Goal: Task Accomplishment & Management: Use online tool/utility

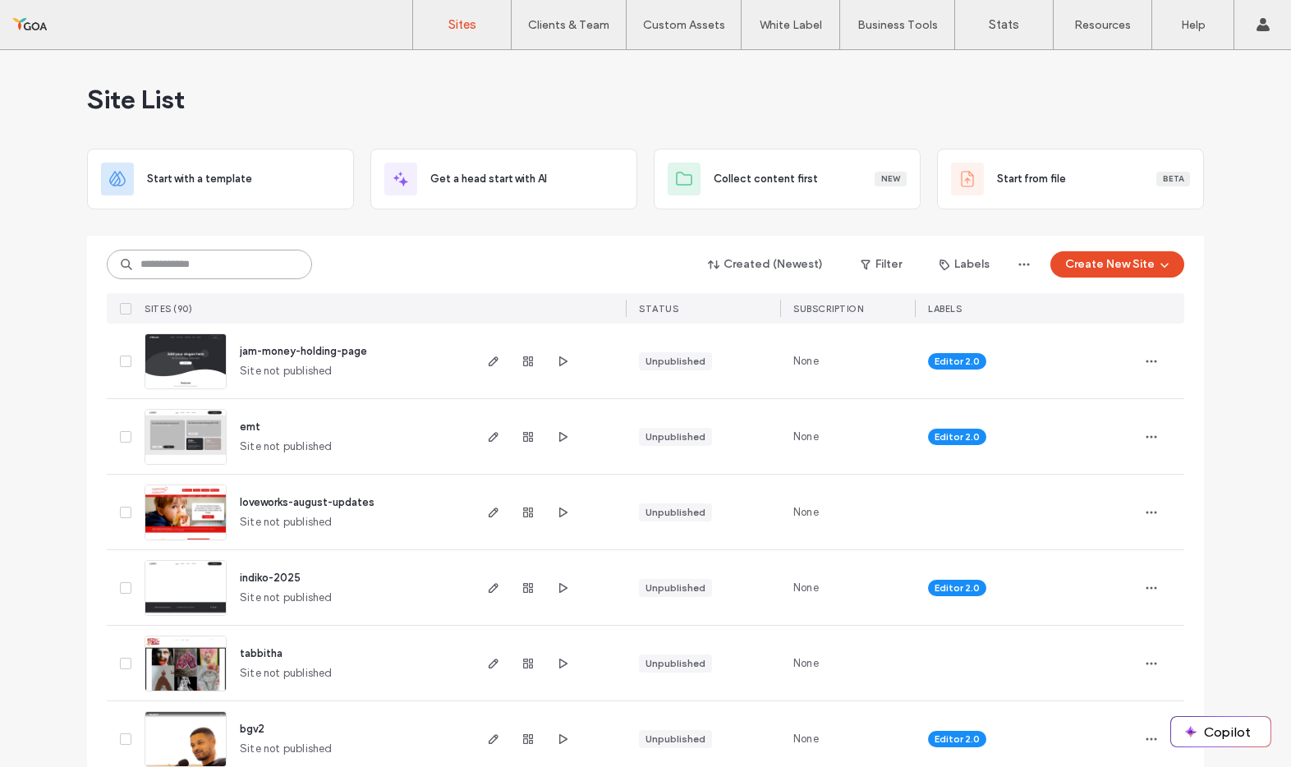
click at [224, 264] on input at bounding box center [209, 265] width 205 height 30
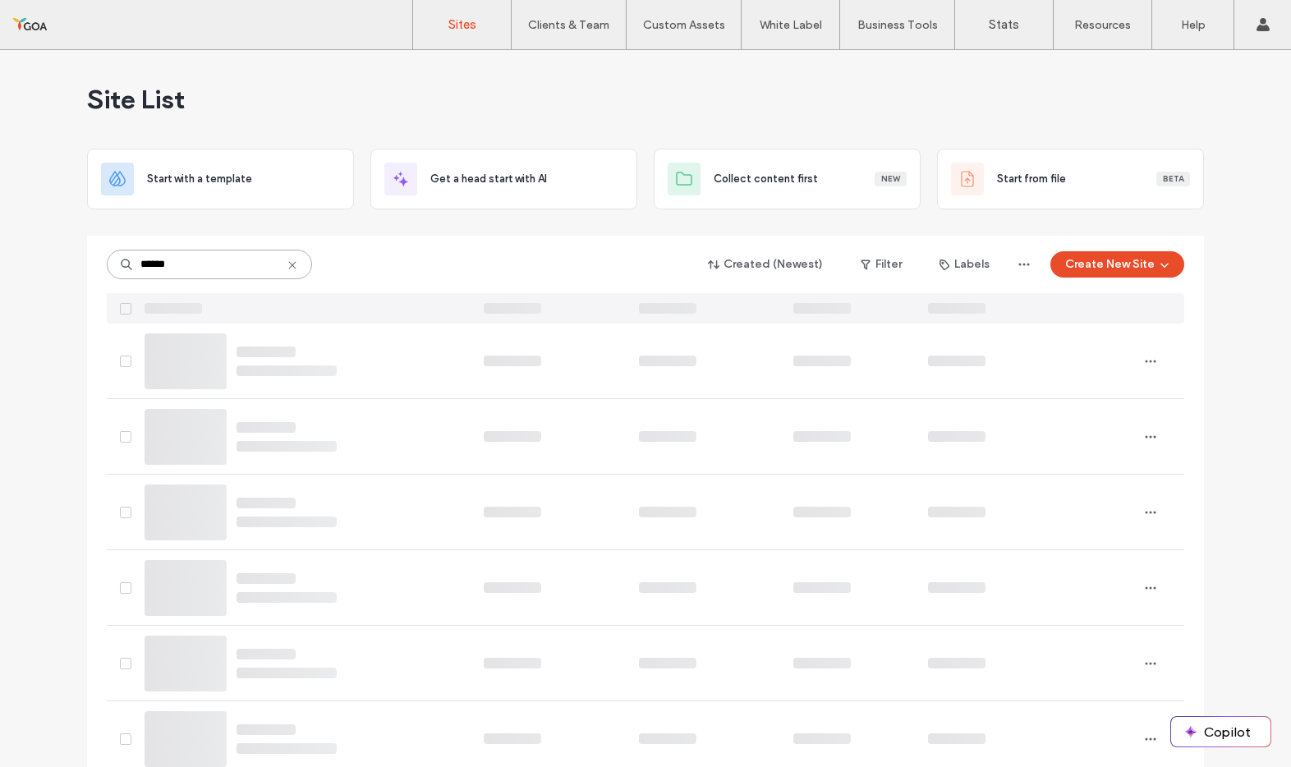
type input "******"
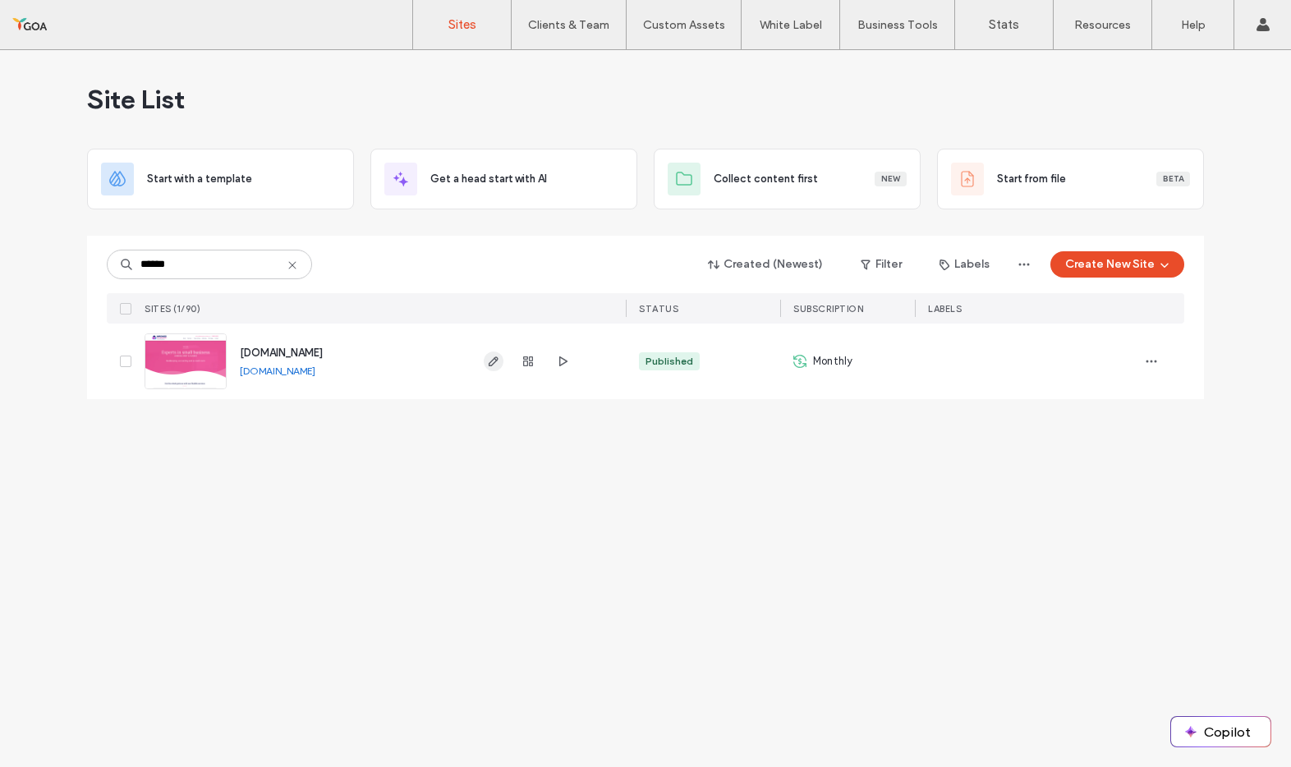
click at [496, 369] on span "button" at bounding box center [494, 361] width 20 height 20
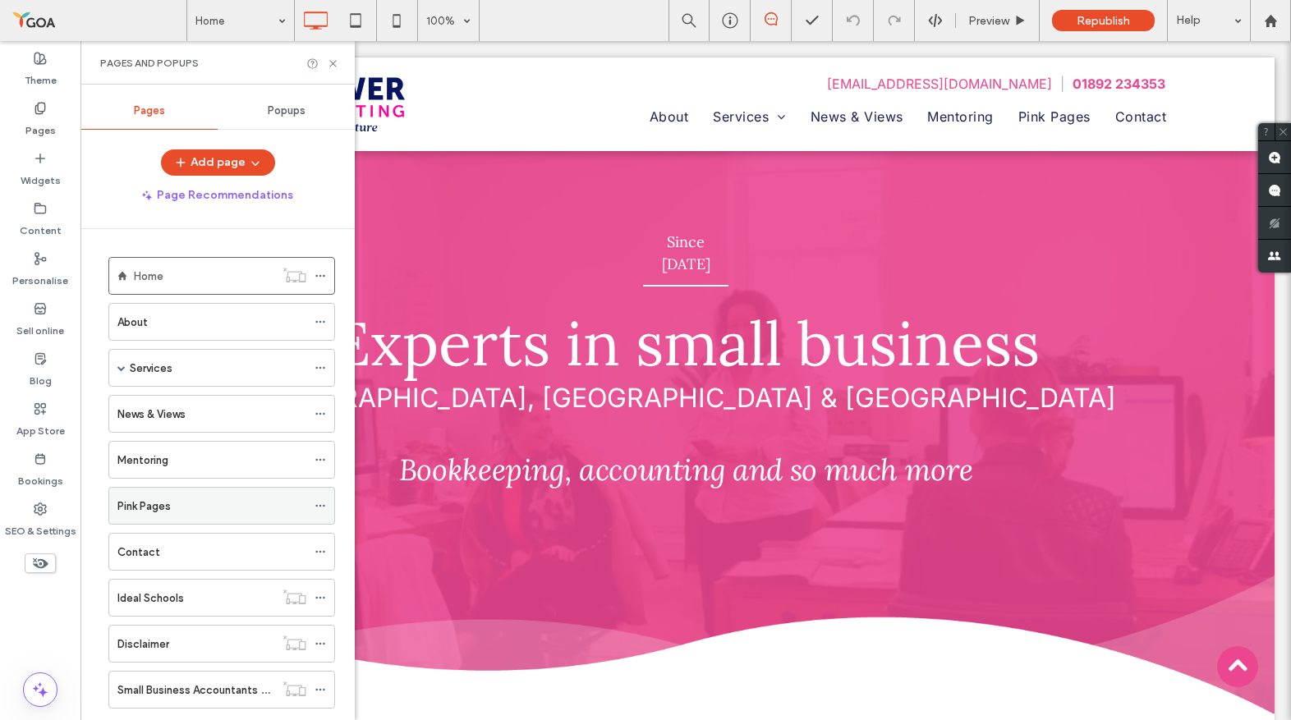
click at [168, 502] on label "Pink Pages" at bounding box center [143, 506] width 53 height 29
click at [334, 62] on icon at bounding box center [333, 63] width 12 height 12
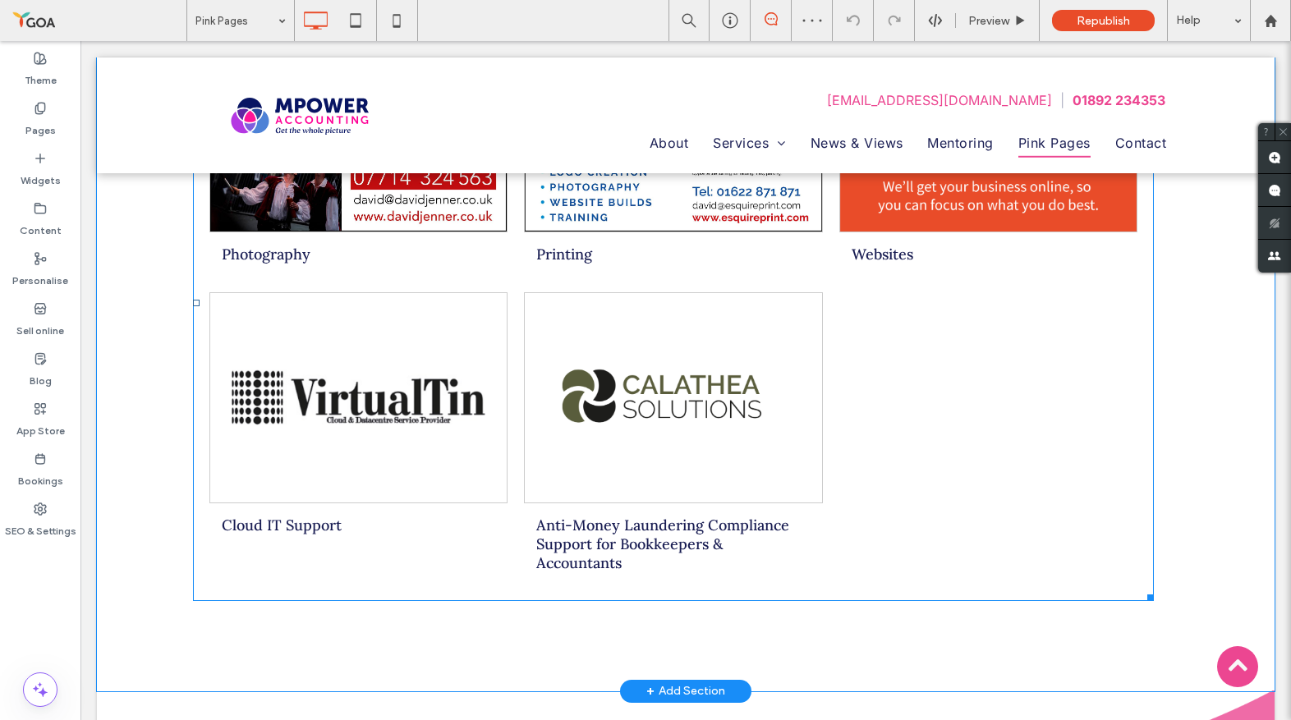
scroll to position [528, 0]
click at [684, 365] on link at bounding box center [673, 396] width 296 height 209
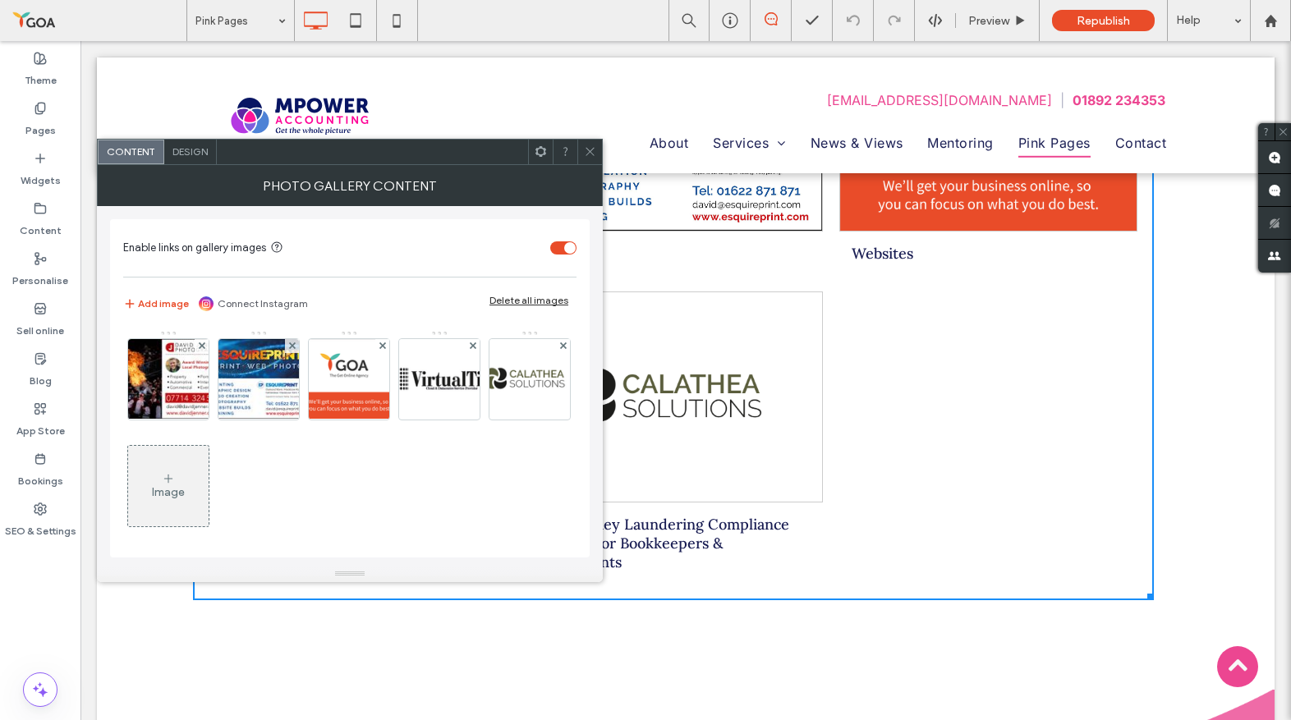
click at [185, 485] on div "Image" at bounding box center [168, 492] width 33 height 14
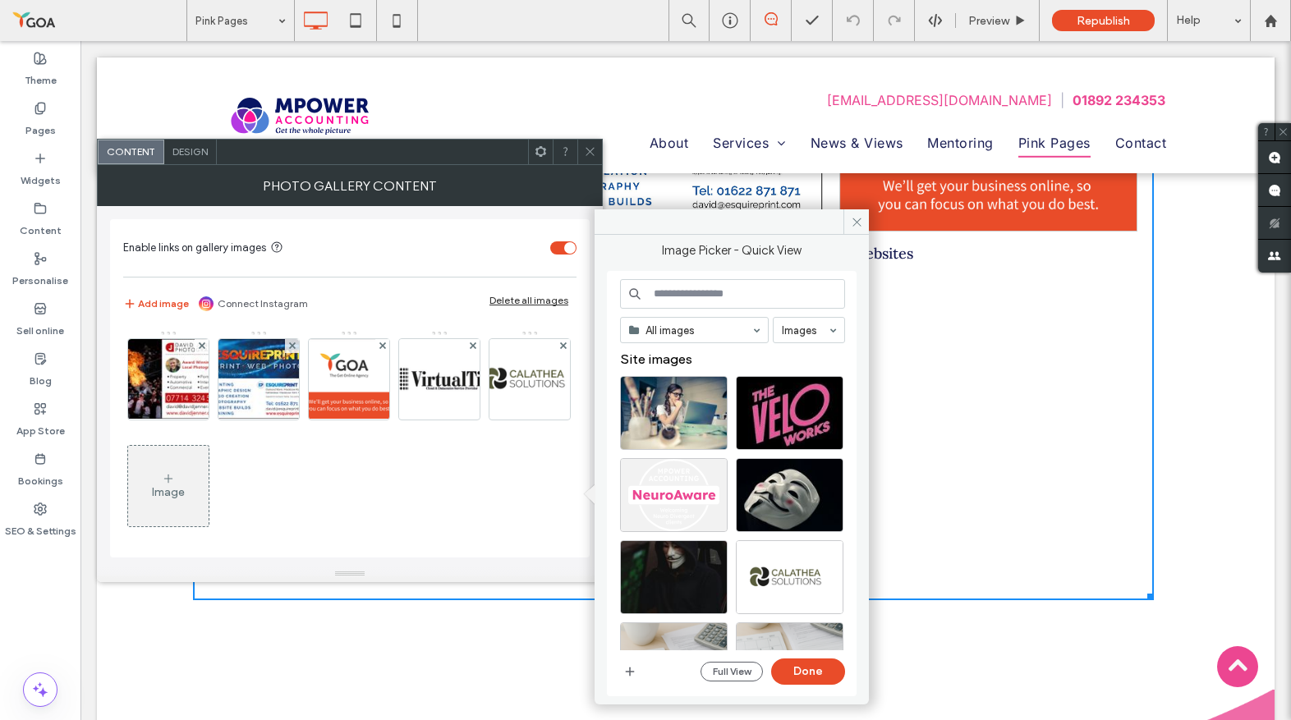
scroll to position [1, 0]
click at [629, 668] on use "button" at bounding box center [630, 671] width 9 height 9
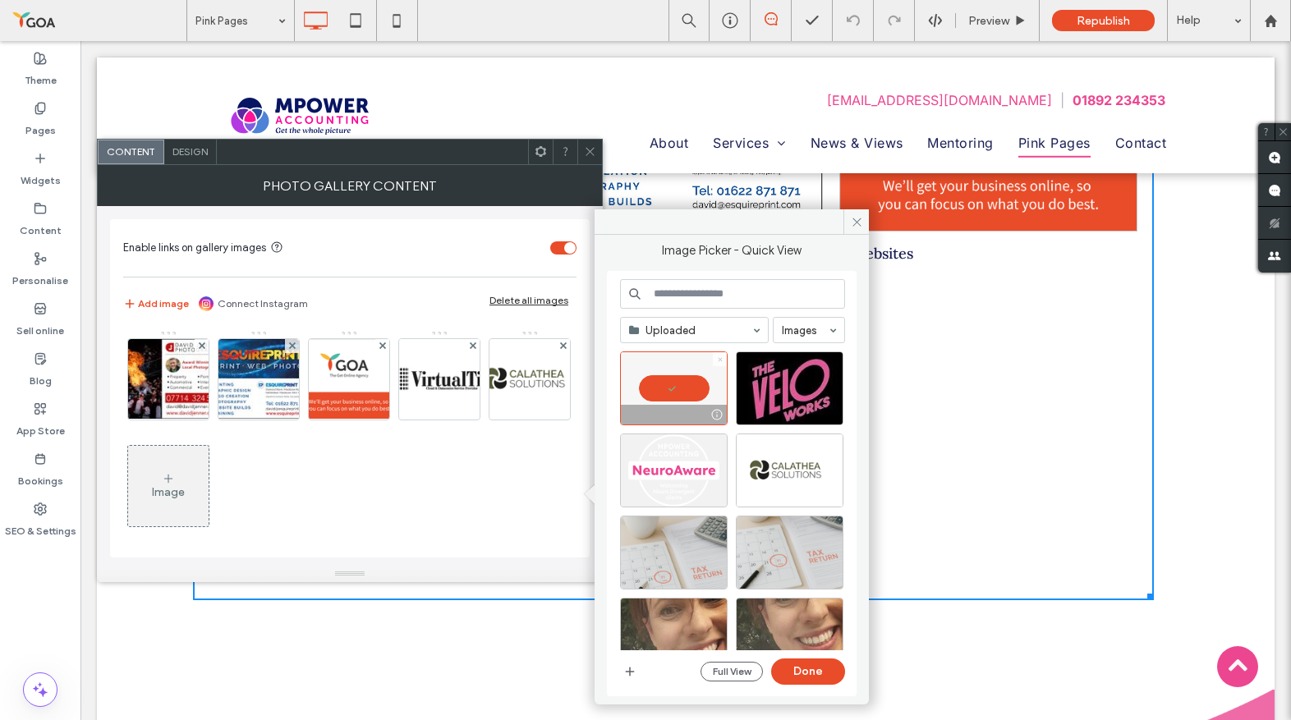
click at [722, 360] on icon at bounding box center [720, 359] width 7 height 7
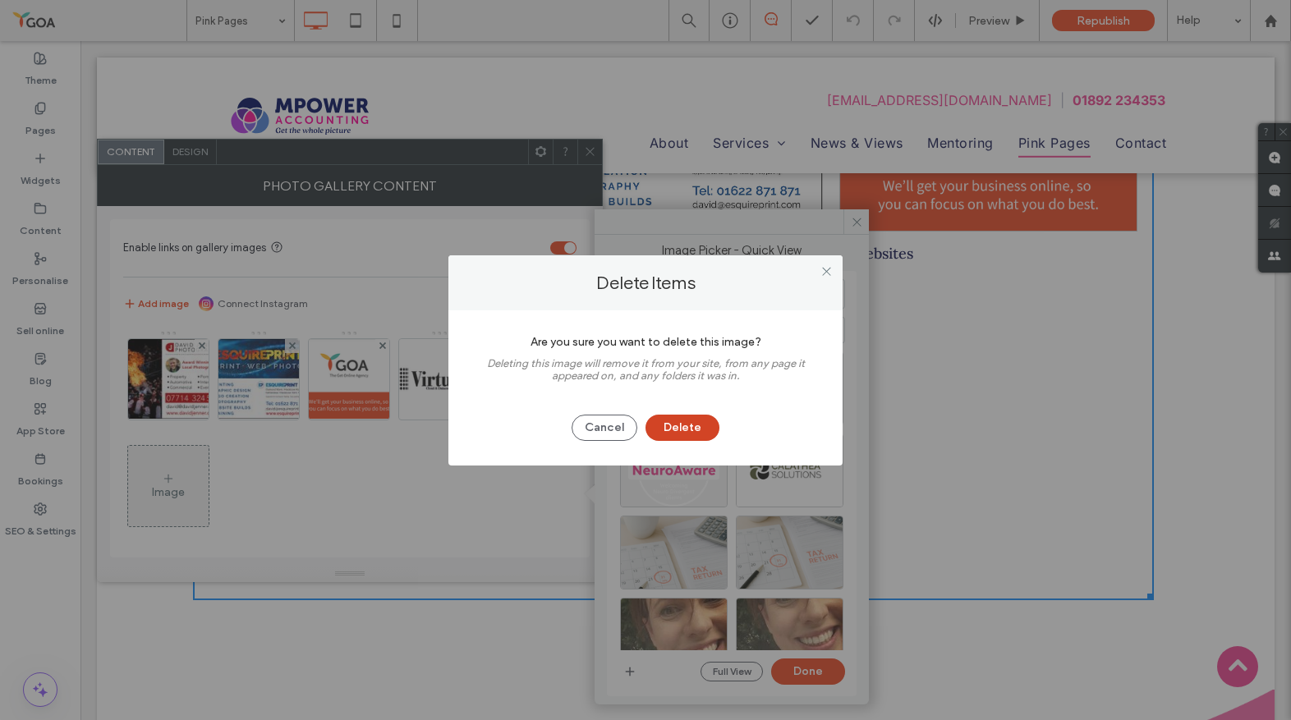
click at [684, 437] on button "Delete" at bounding box center [682, 428] width 74 height 26
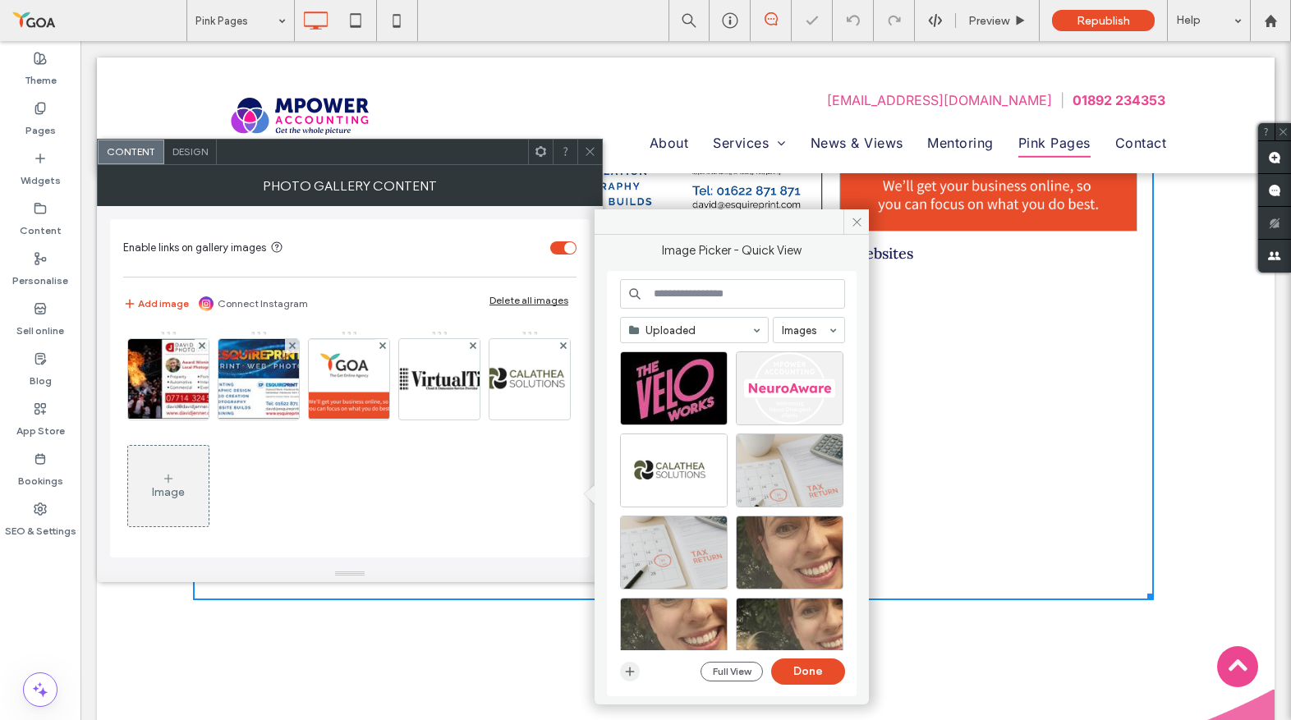
click at [633, 672] on use "button" at bounding box center [630, 671] width 9 height 9
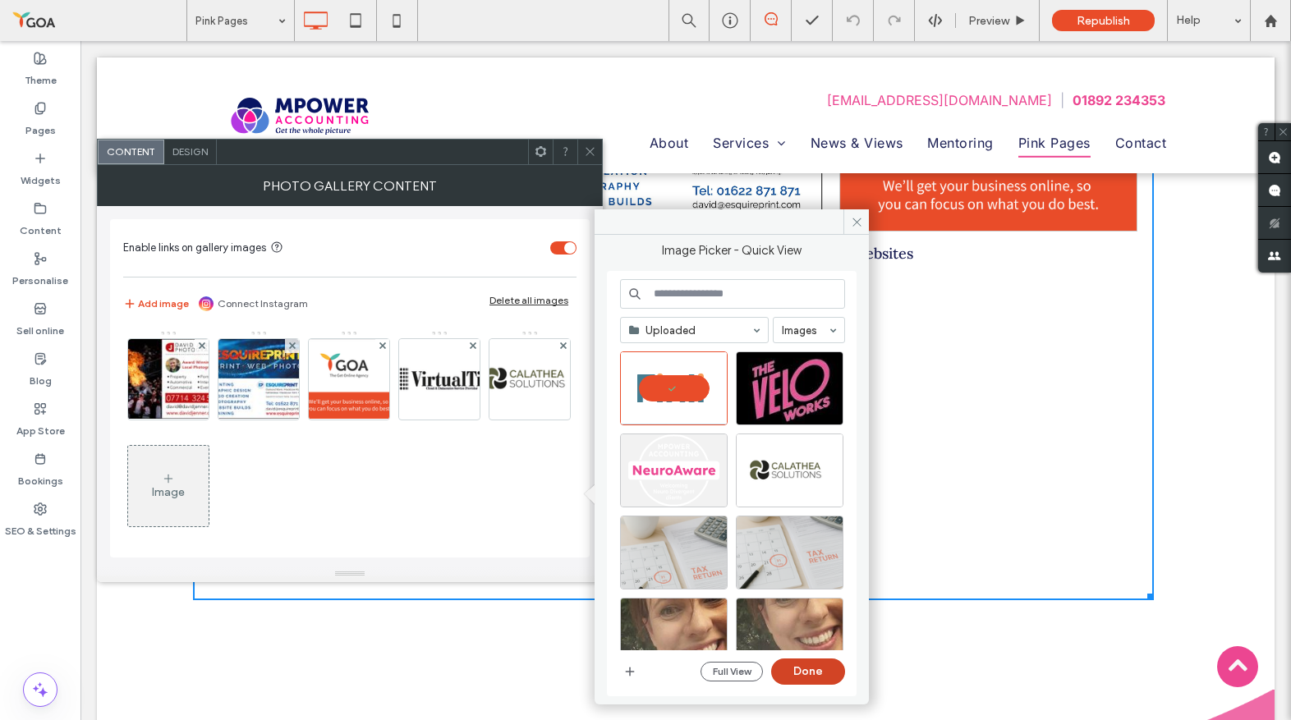
click at [832, 667] on button "Done" at bounding box center [808, 671] width 74 height 26
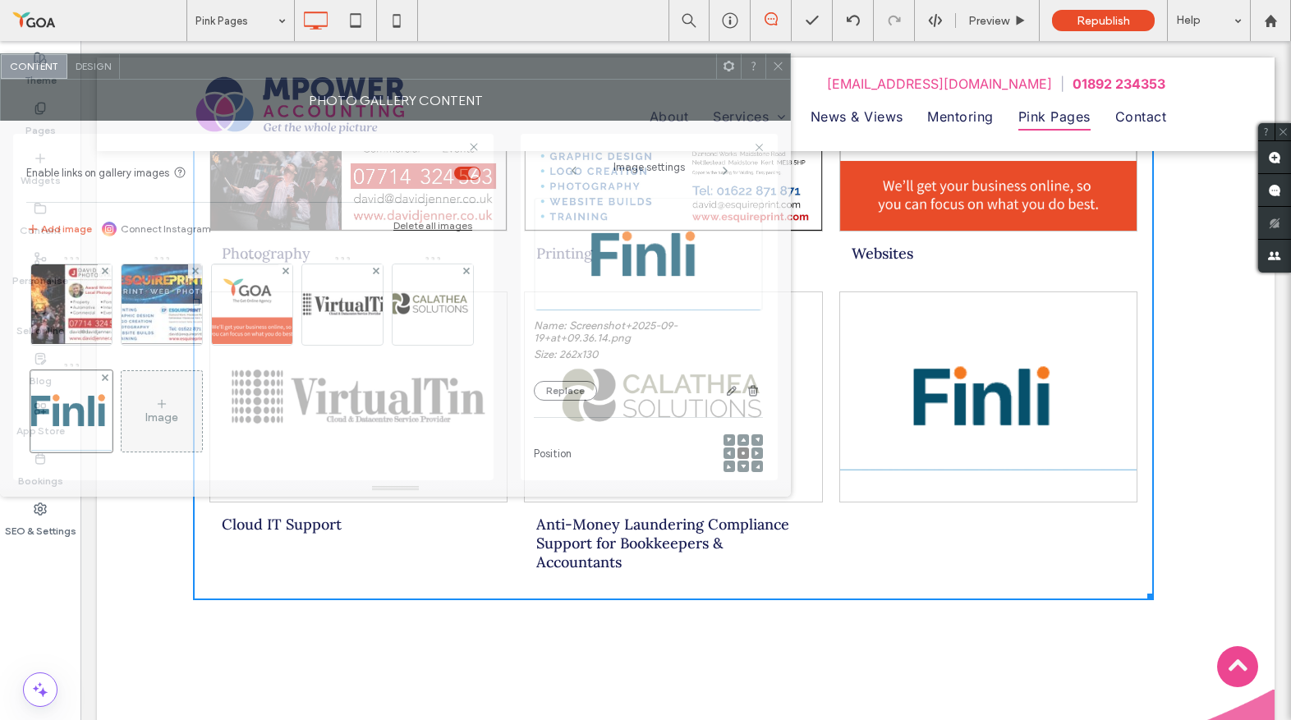
drag, startPoint x: 526, startPoint y: 154, endPoint x: 363, endPoint y: 69, distance: 184.3
click at [363, 69] on div at bounding box center [418, 66] width 596 height 25
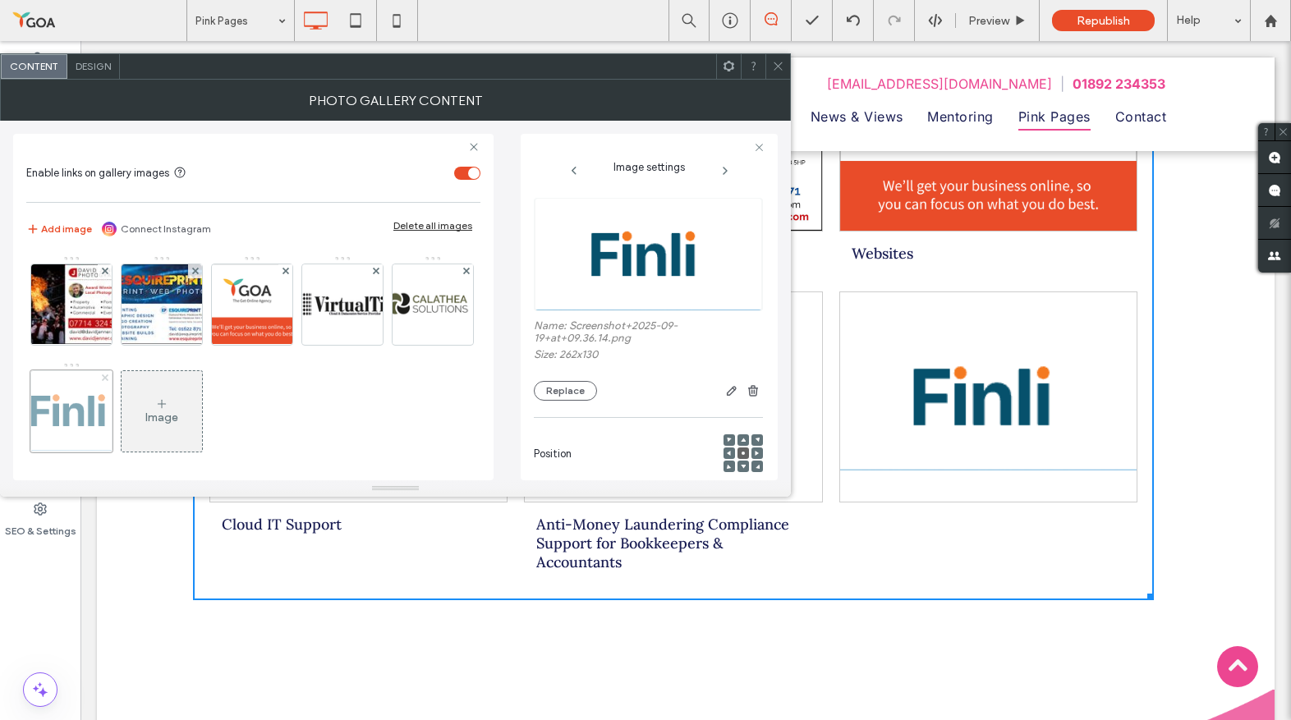
click at [108, 378] on use at bounding box center [104, 377] width 7 height 7
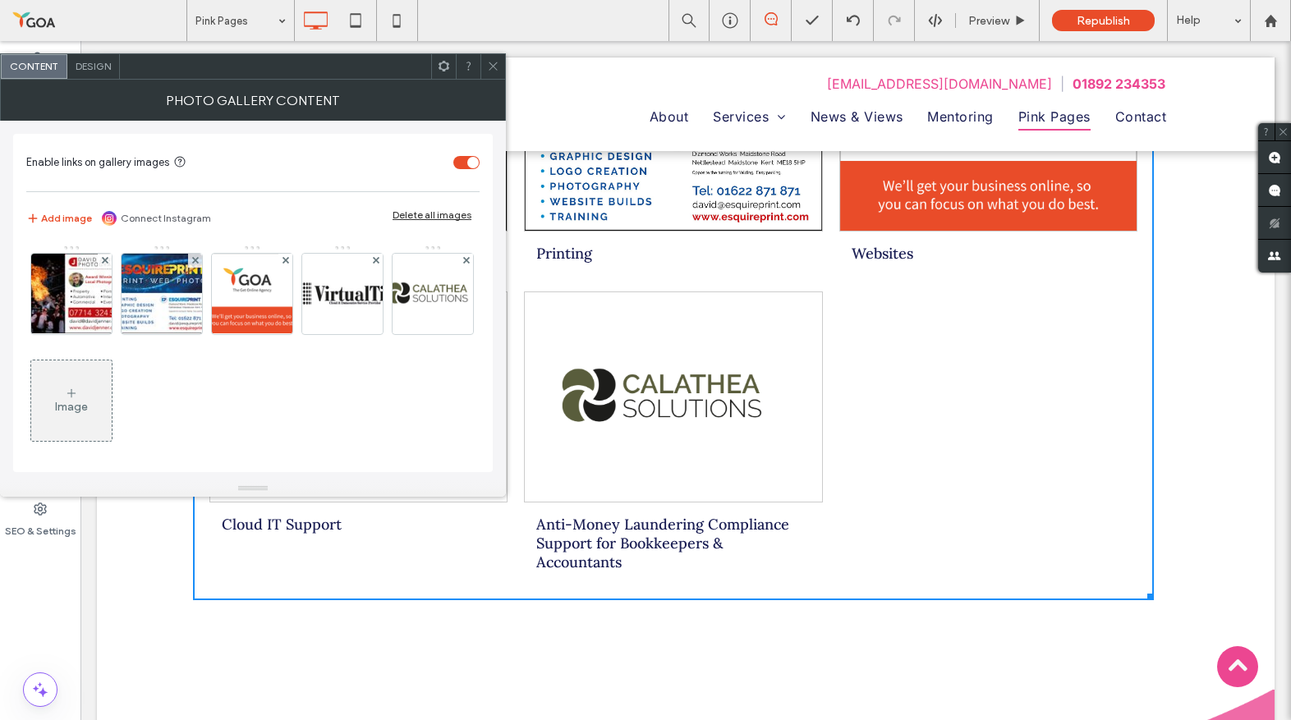
click at [112, 392] on div "Image" at bounding box center [71, 400] width 80 height 77
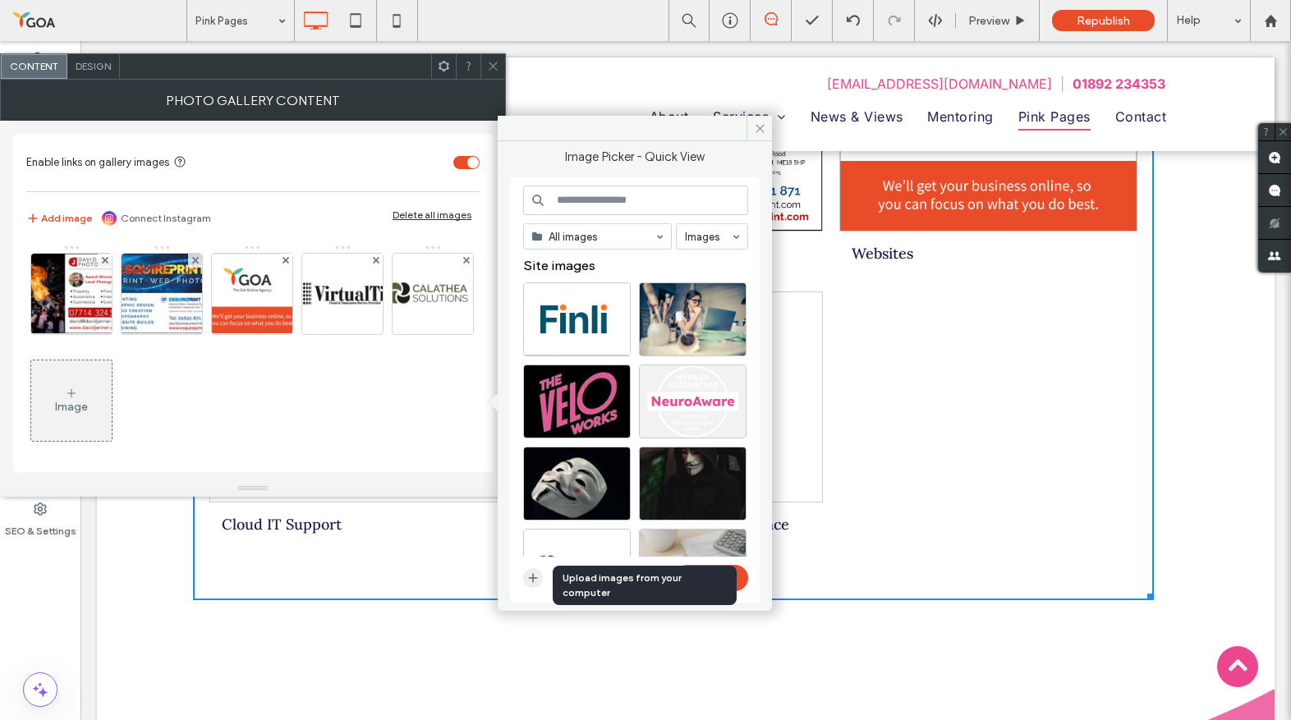
click at [538, 576] on icon "button" at bounding box center [532, 577] width 13 height 13
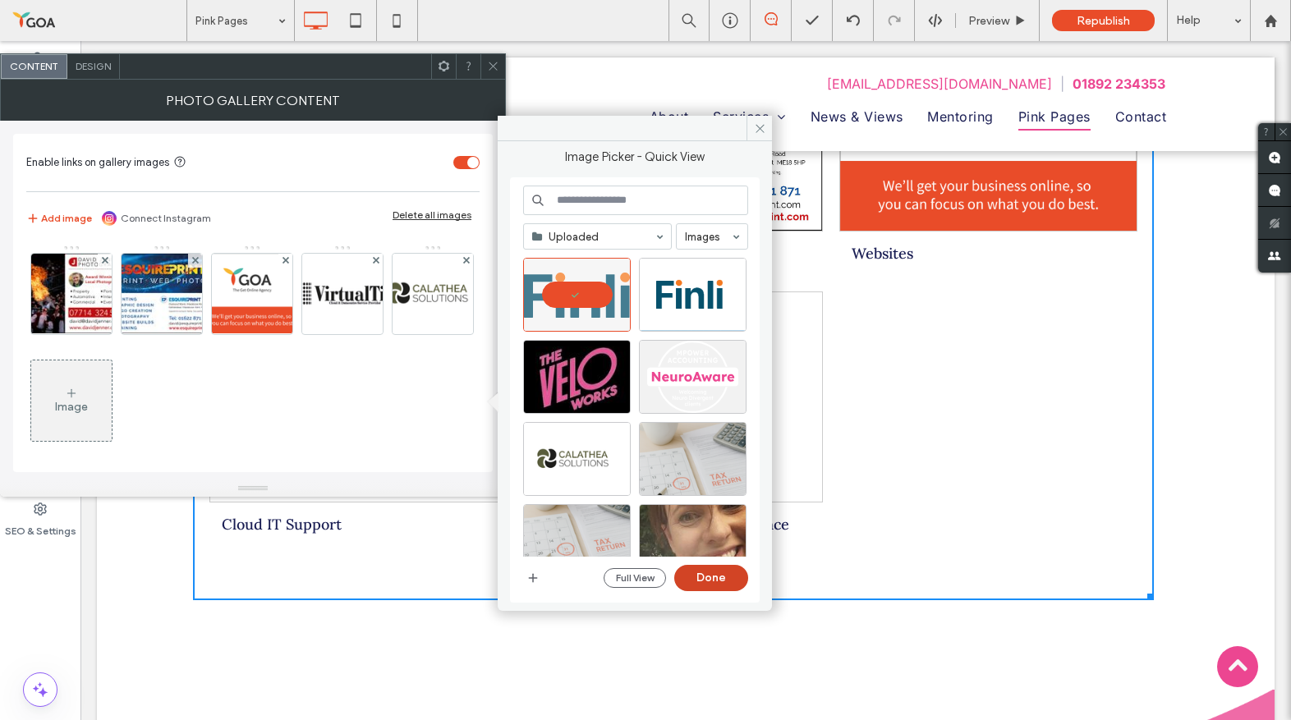
drag, startPoint x: 627, startPoint y: 542, endPoint x: 720, endPoint y: 586, distance: 102.8
click at [720, 586] on button "Done" at bounding box center [711, 578] width 74 height 26
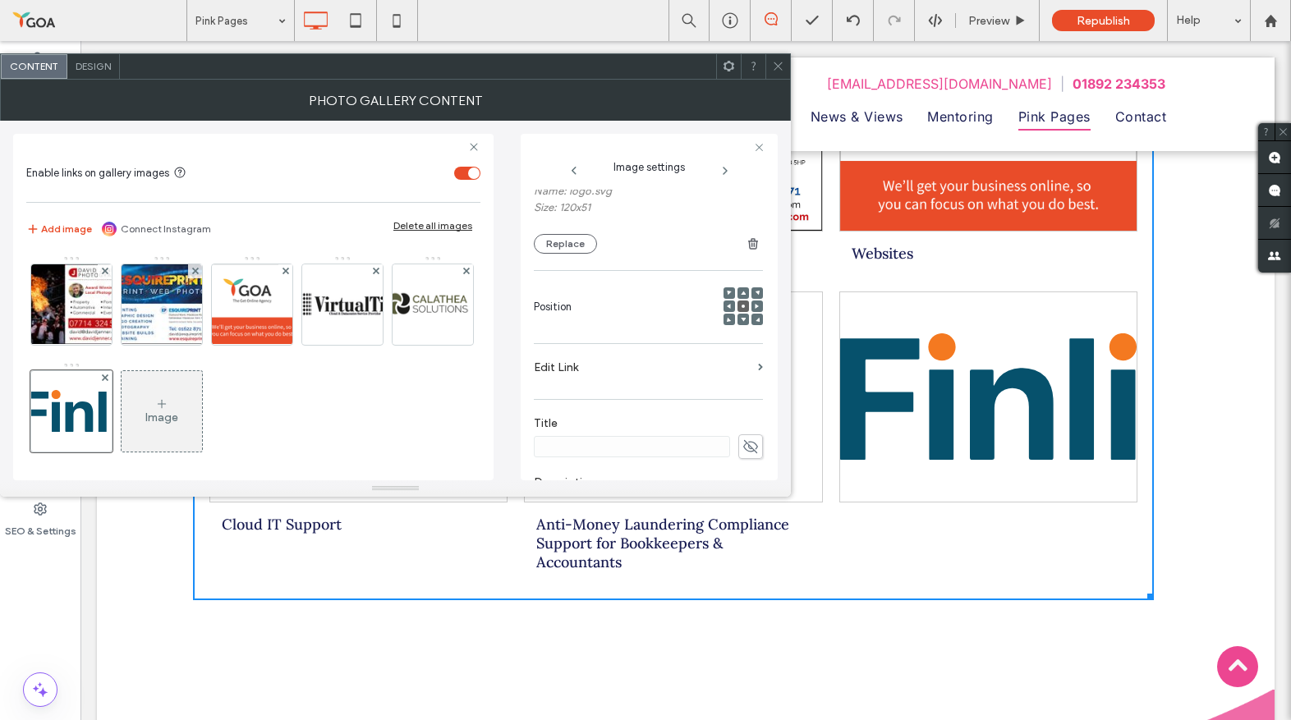
scroll to position [203, 0]
drag, startPoint x: 738, startPoint y: 378, endPoint x: 678, endPoint y: 383, distance: 60.1
click at [742, 378] on icon at bounding box center [750, 378] width 16 height 18
click at [668, 383] on input at bounding box center [632, 378] width 196 height 21
paste input "**********"
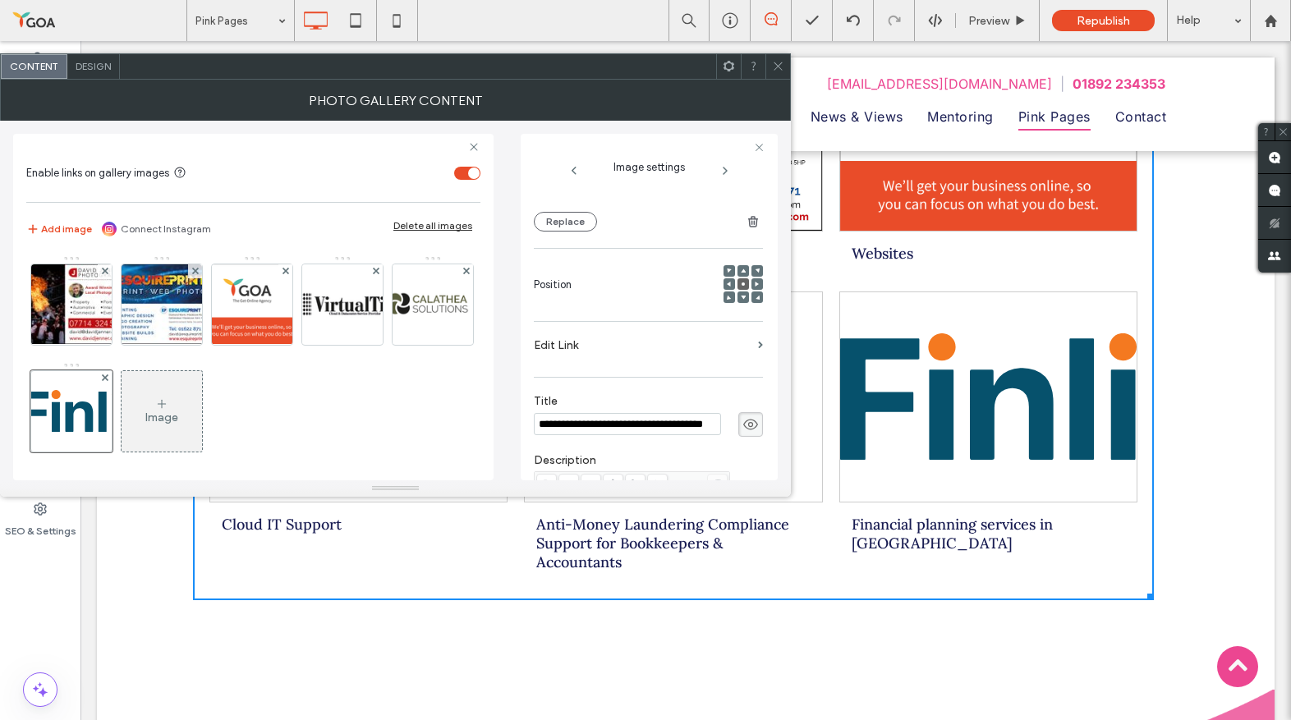
scroll to position [0, 20]
type input "**********"
click at [566, 346] on label "Edit Link" at bounding box center [643, 343] width 218 height 30
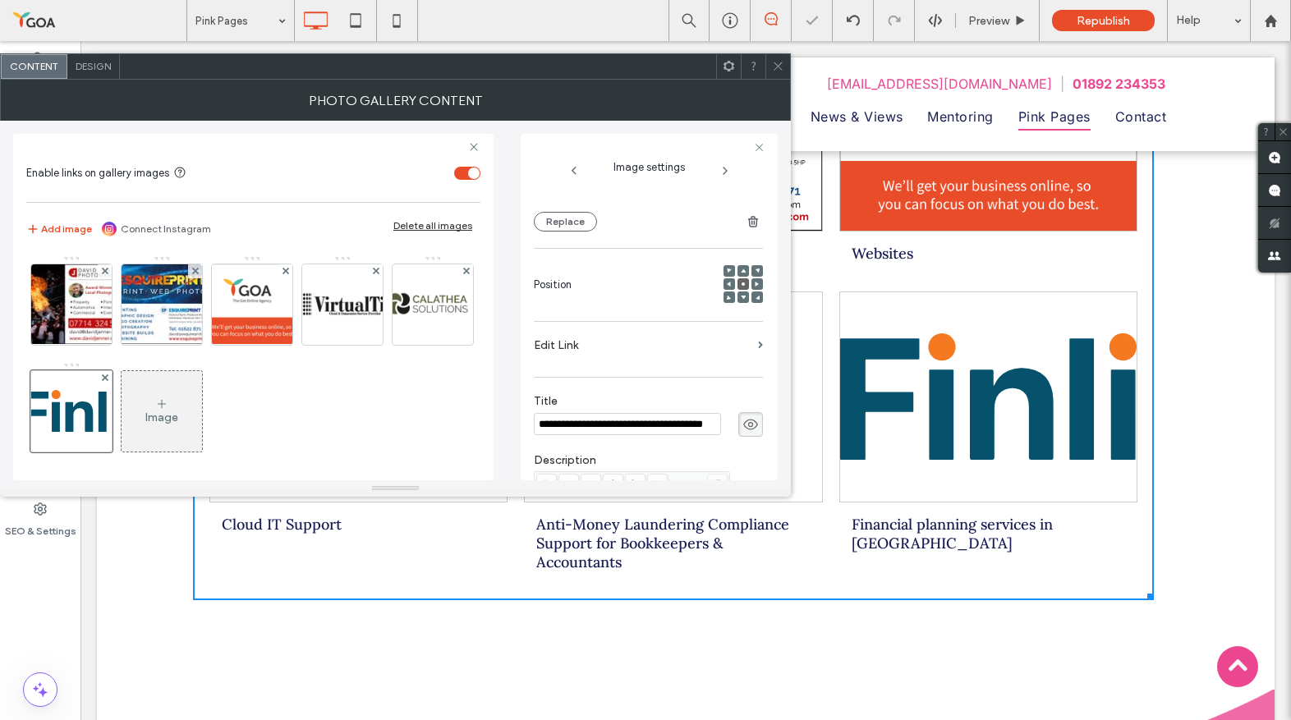
click at [727, 346] on label "Edit Link" at bounding box center [643, 345] width 218 height 30
click at [727, 346] on label "Edit Link" at bounding box center [643, 344] width 218 height 30
click at [562, 349] on label "Edit Link" at bounding box center [643, 340] width 218 height 30
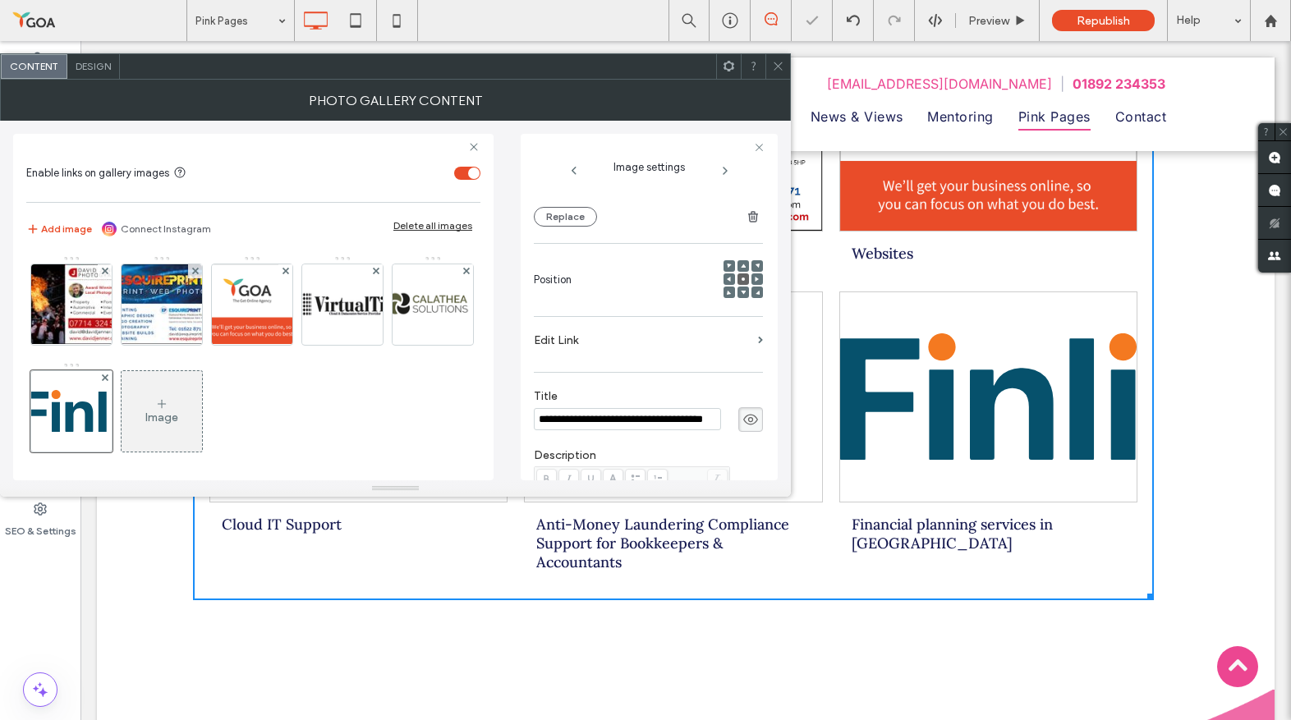
click at [560, 341] on label "Edit Link" at bounding box center [643, 340] width 218 height 30
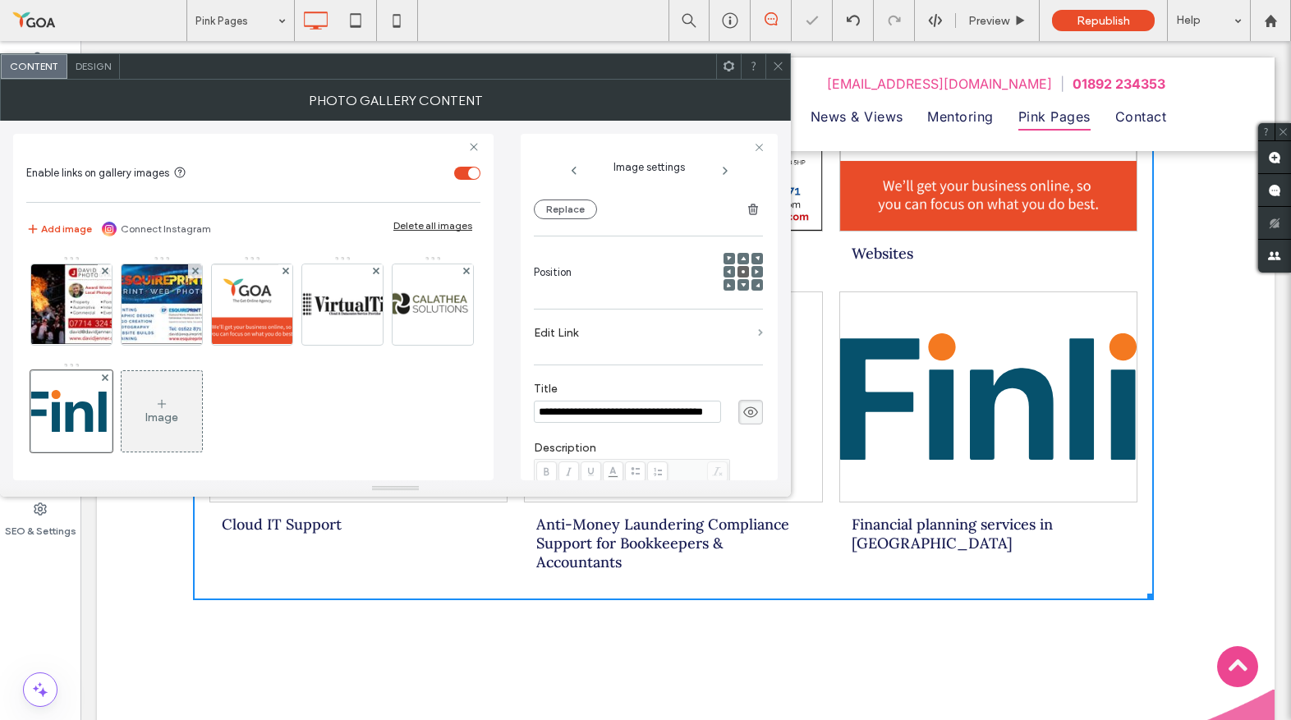
click at [749, 338] on section "Edit Link" at bounding box center [648, 337] width 229 height 39
click at [750, 332] on section "Edit Link" at bounding box center [648, 332] width 229 height 39
click at [758, 330] on span at bounding box center [760, 331] width 5 height 7
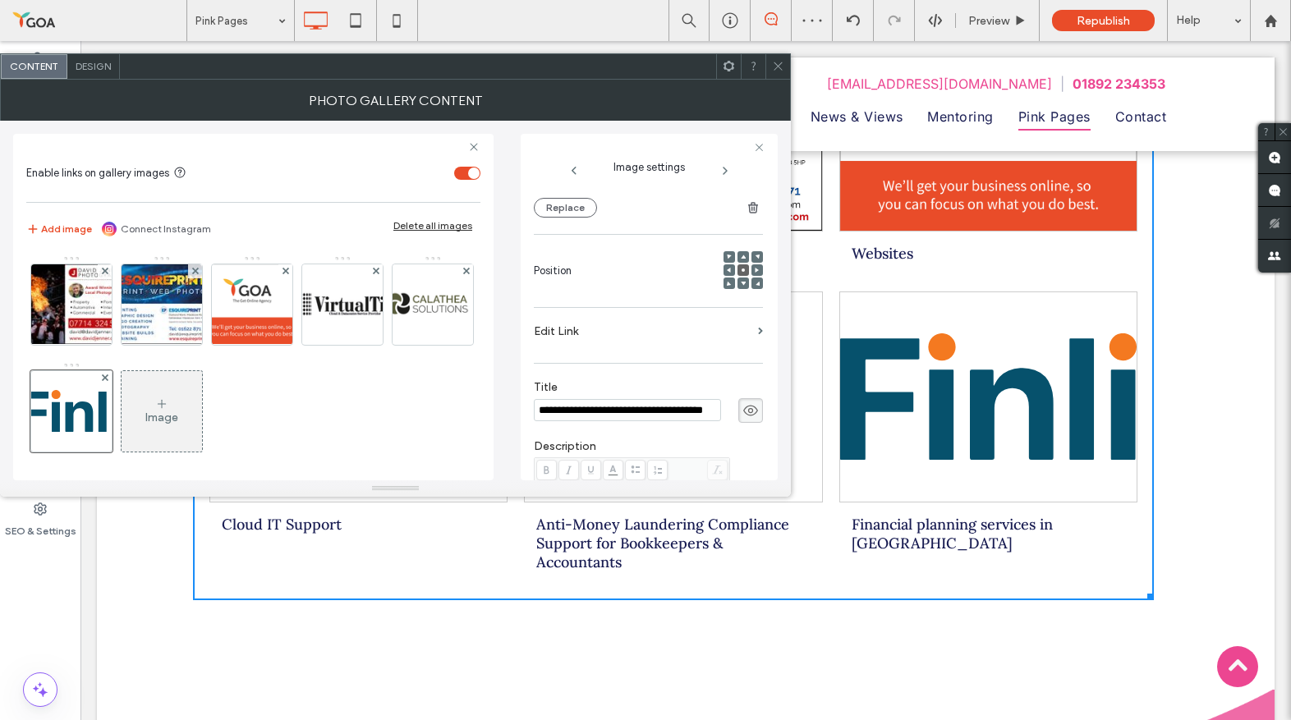
click at [768, 66] on div at bounding box center [777, 66] width 25 height 25
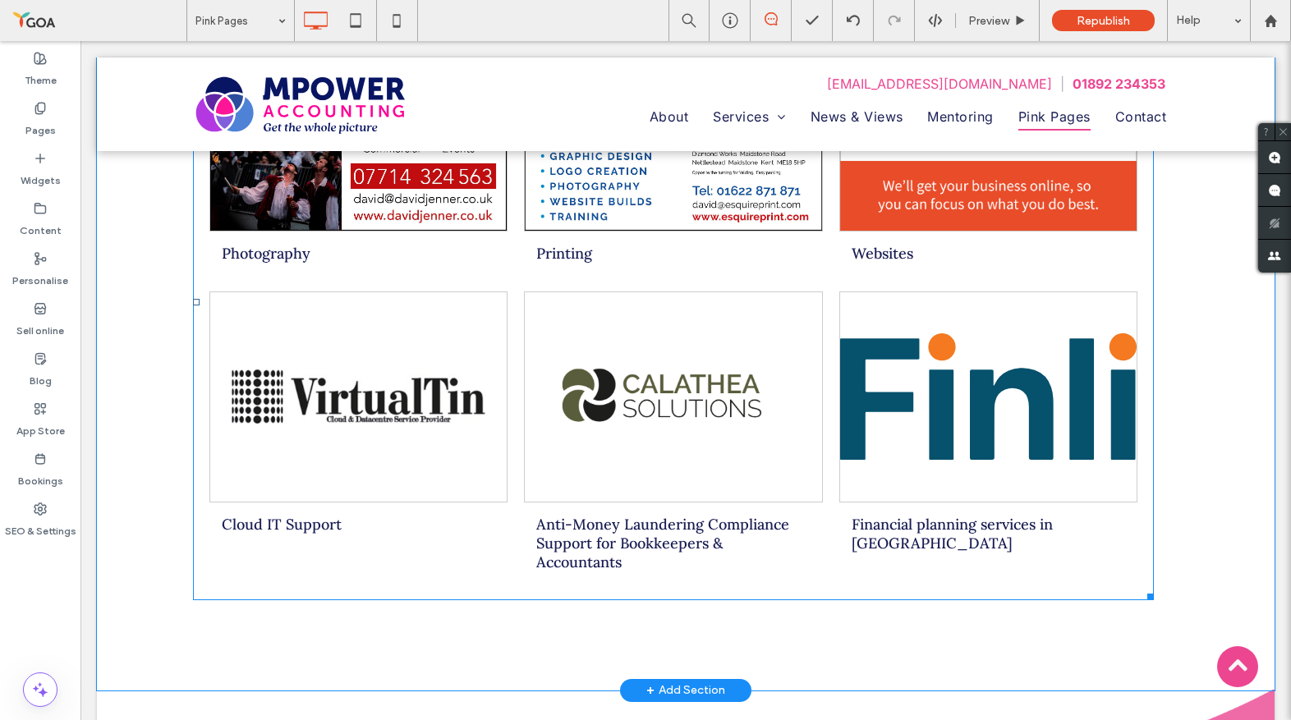
click at [985, 465] on link at bounding box center [988, 396] width 296 height 209
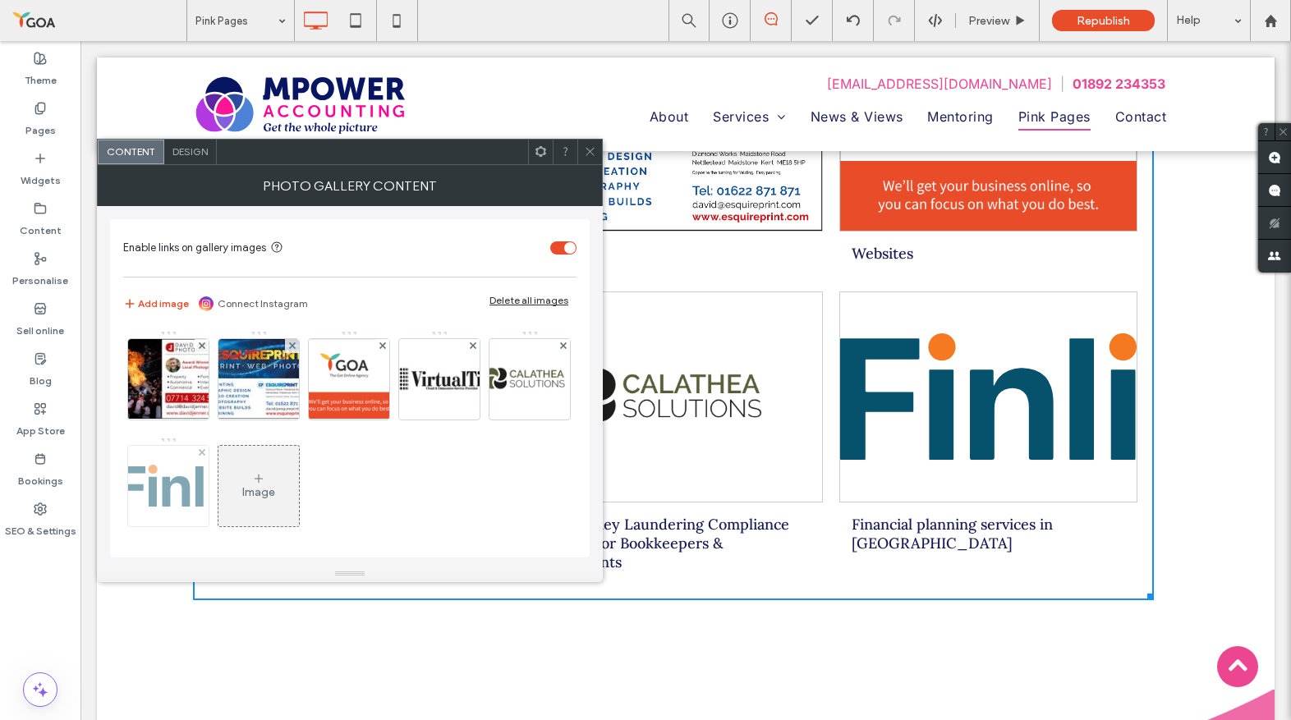
click at [218, 499] on img at bounding box center [168, 486] width 99 height 42
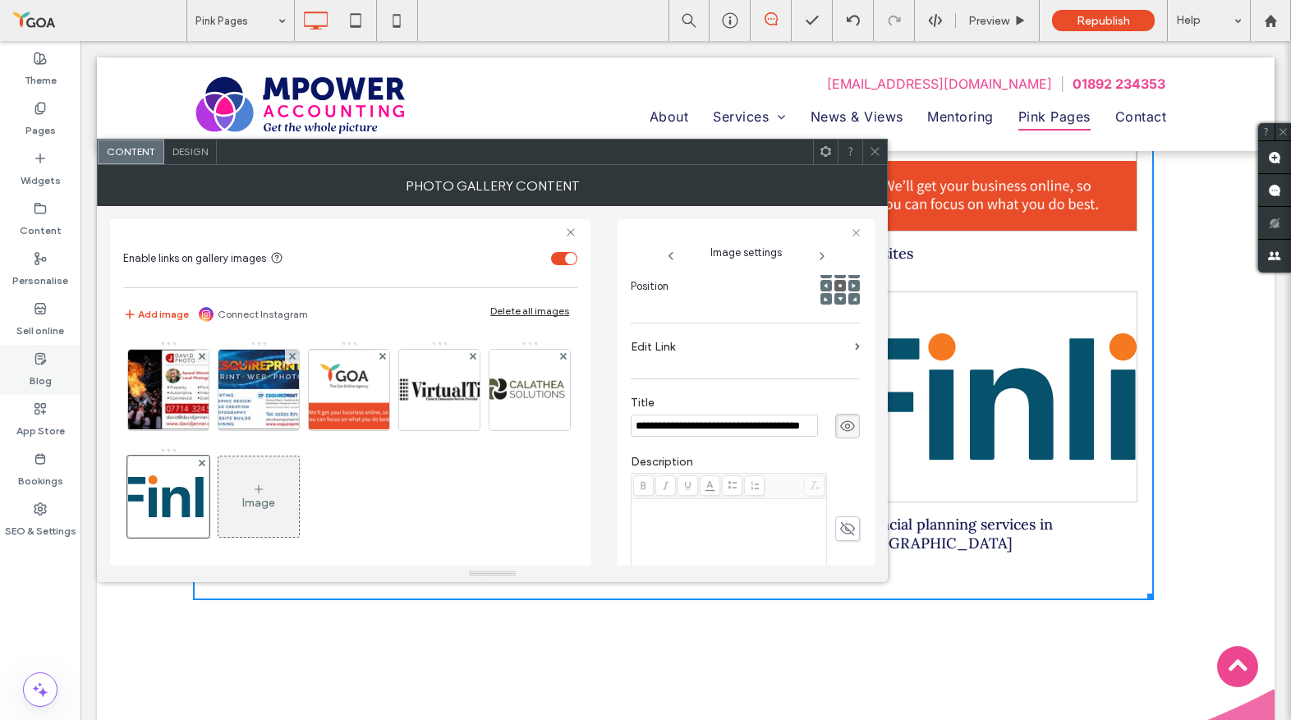
scroll to position [0, 0]
click at [695, 346] on label "Edit Link" at bounding box center [740, 347] width 218 height 30
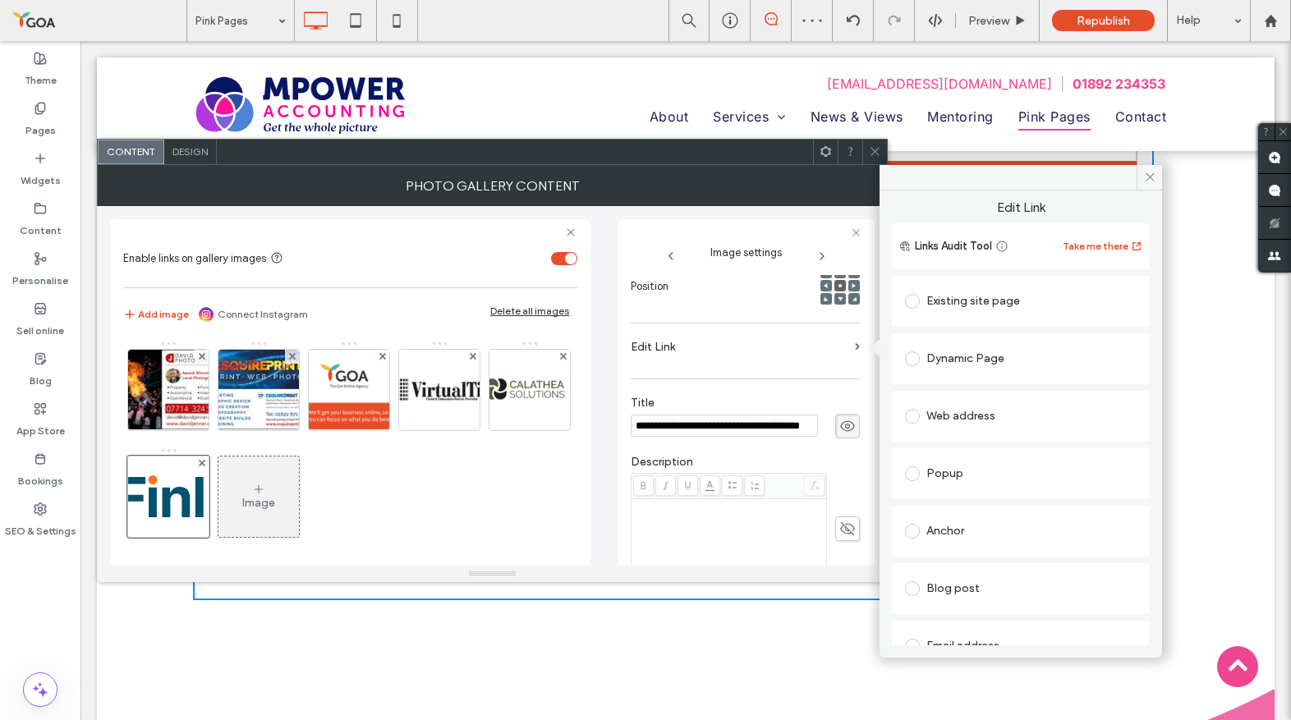
click at [956, 413] on div "Web address" at bounding box center [1021, 416] width 232 height 26
click at [947, 449] on input "url" at bounding box center [1021, 448] width 232 height 21
paste input "**********"
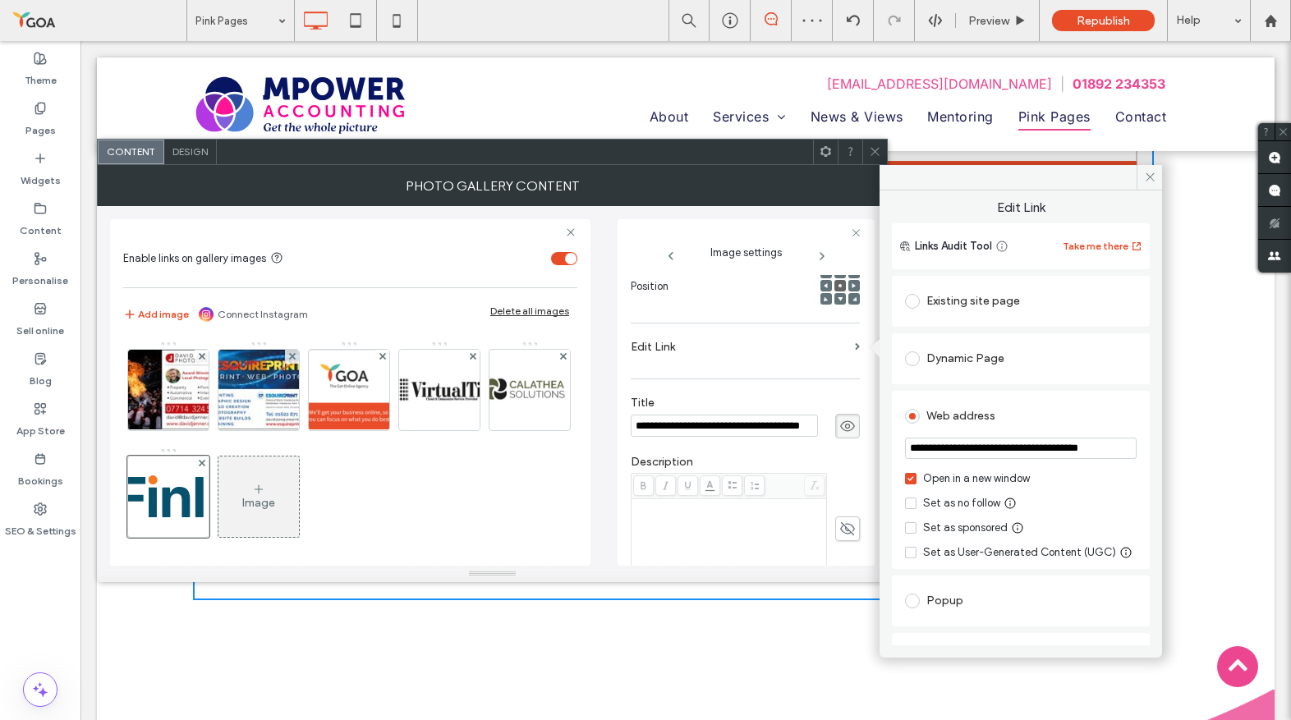
scroll to position [0, 13]
type input "**********"
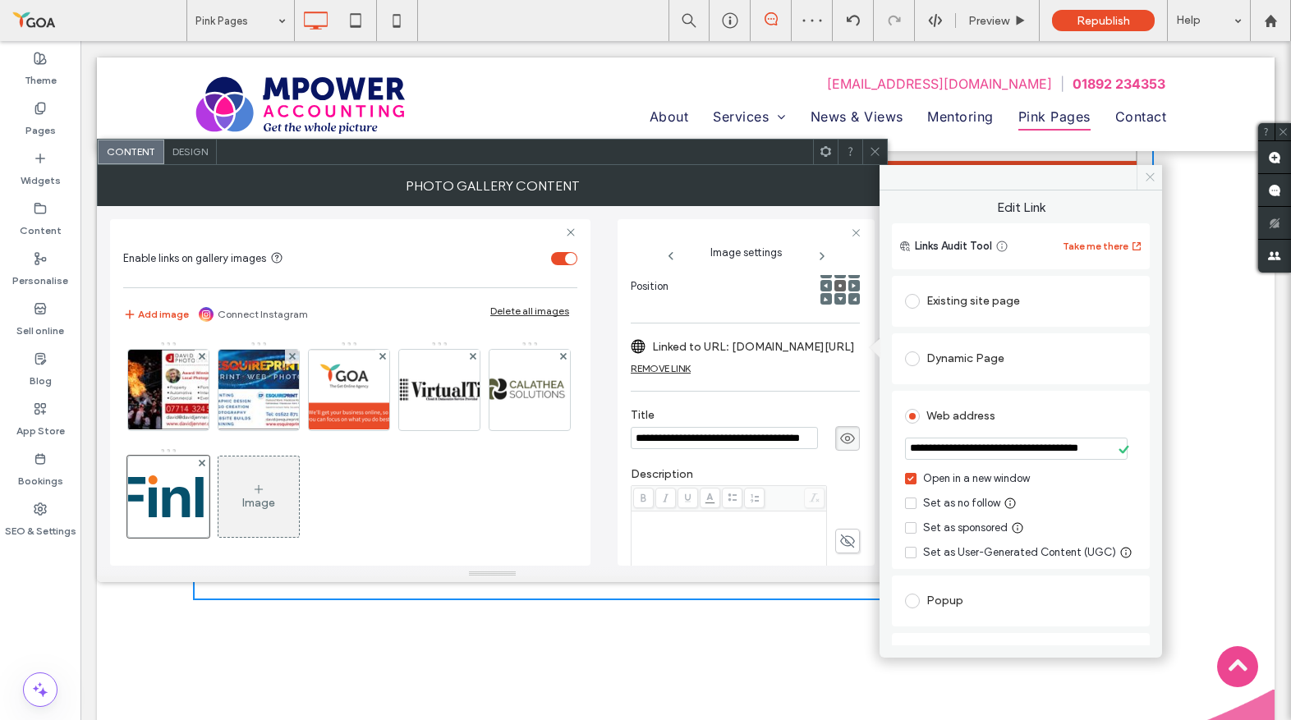
click at [1154, 175] on icon at bounding box center [1150, 177] width 12 height 12
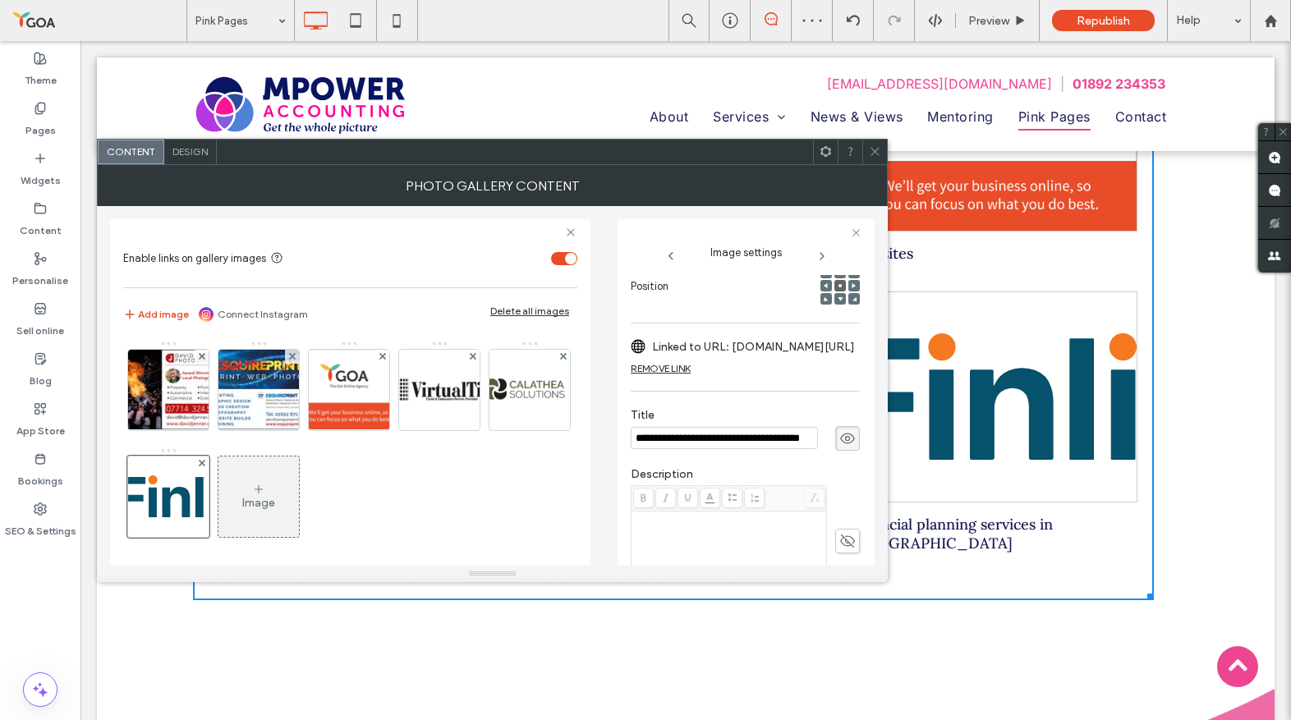
drag, startPoint x: 878, startPoint y: 153, endPoint x: 837, endPoint y: 112, distance: 57.5
click at [878, 153] on icon at bounding box center [875, 151] width 12 height 12
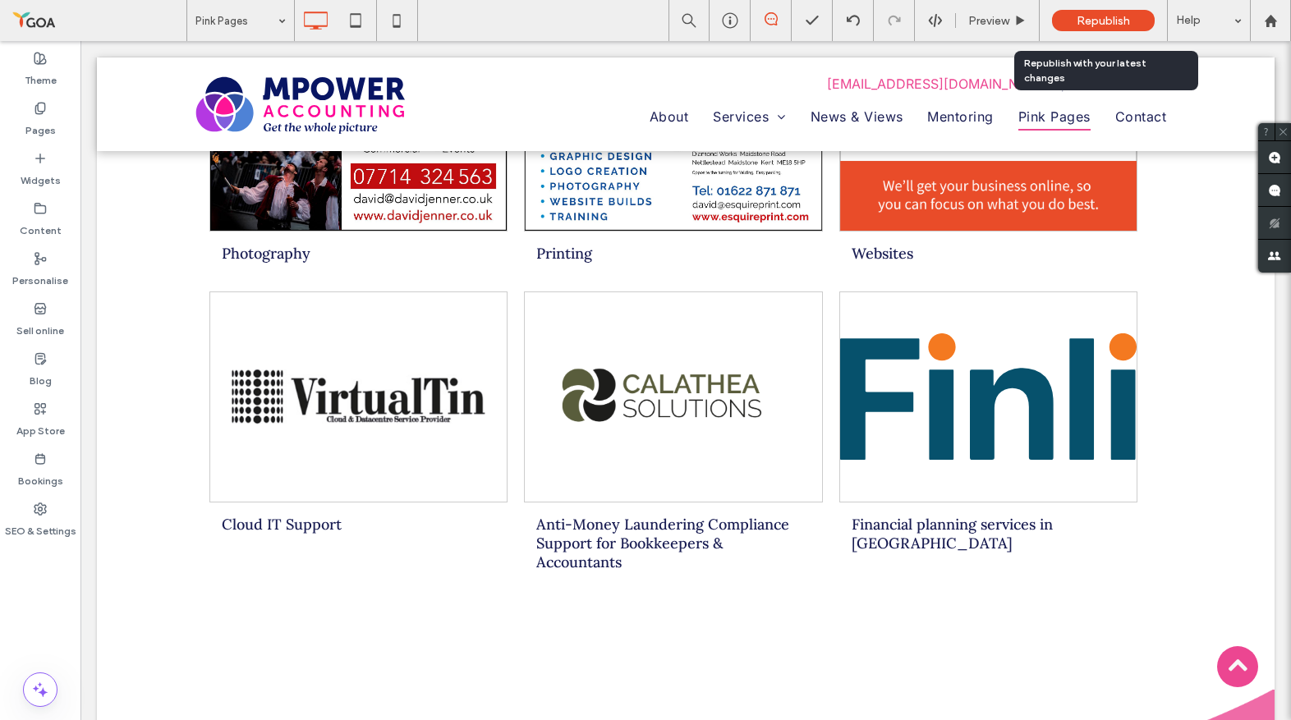
click at [1091, 25] on span "Republish" at bounding box center [1102, 21] width 53 height 14
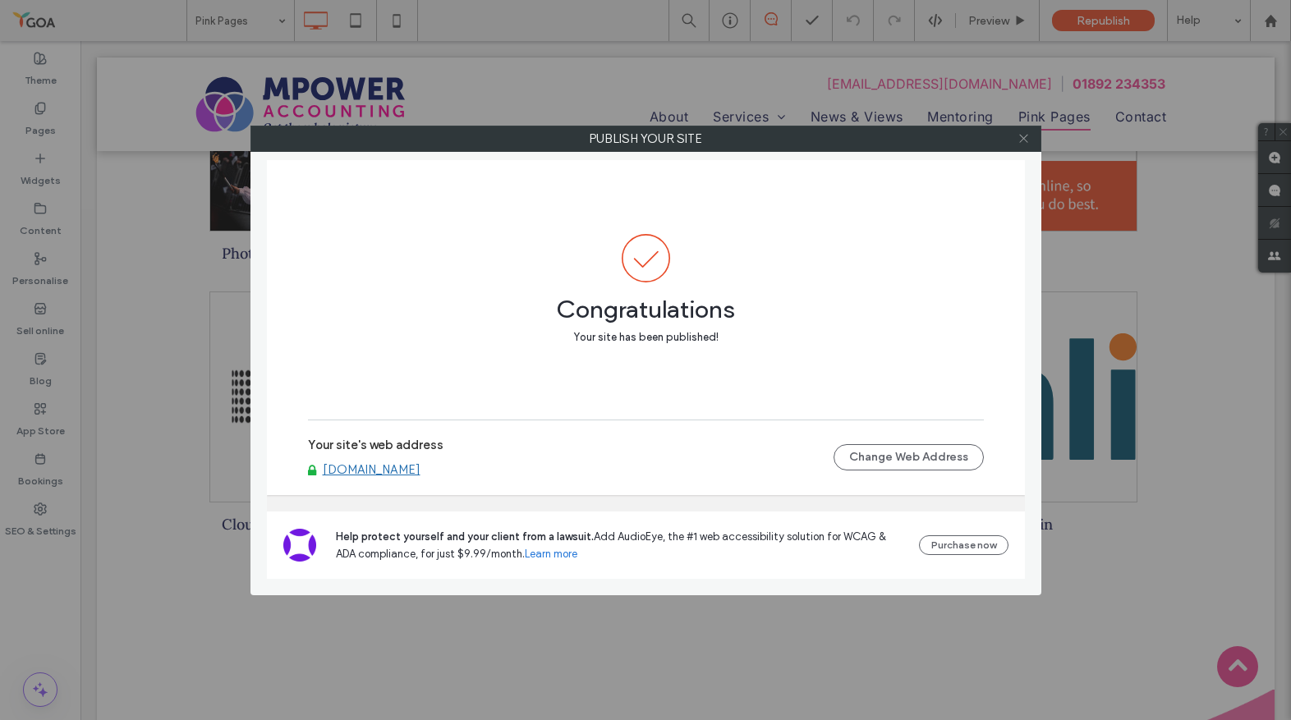
click at [1028, 140] on icon at bounding box center [1023, 138] width 12 height 12
